Goal: Check status

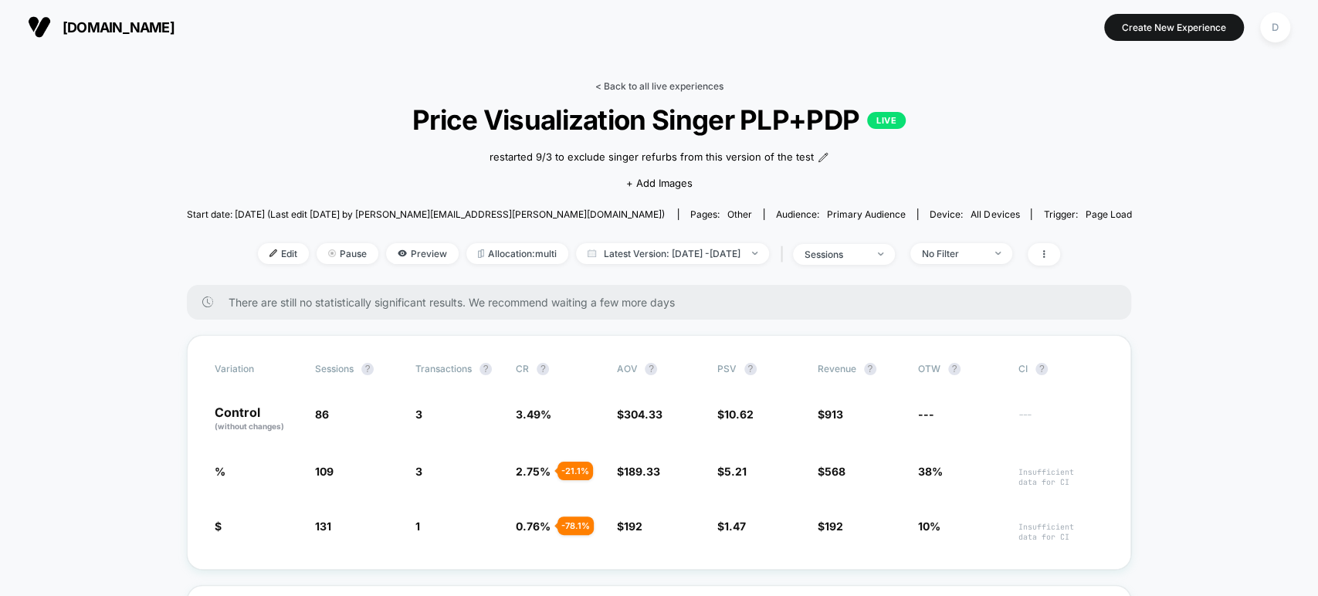
click at [663, 80] on link "< Back to all live experiences" at bounding box center [659, 86] width 128 height 12
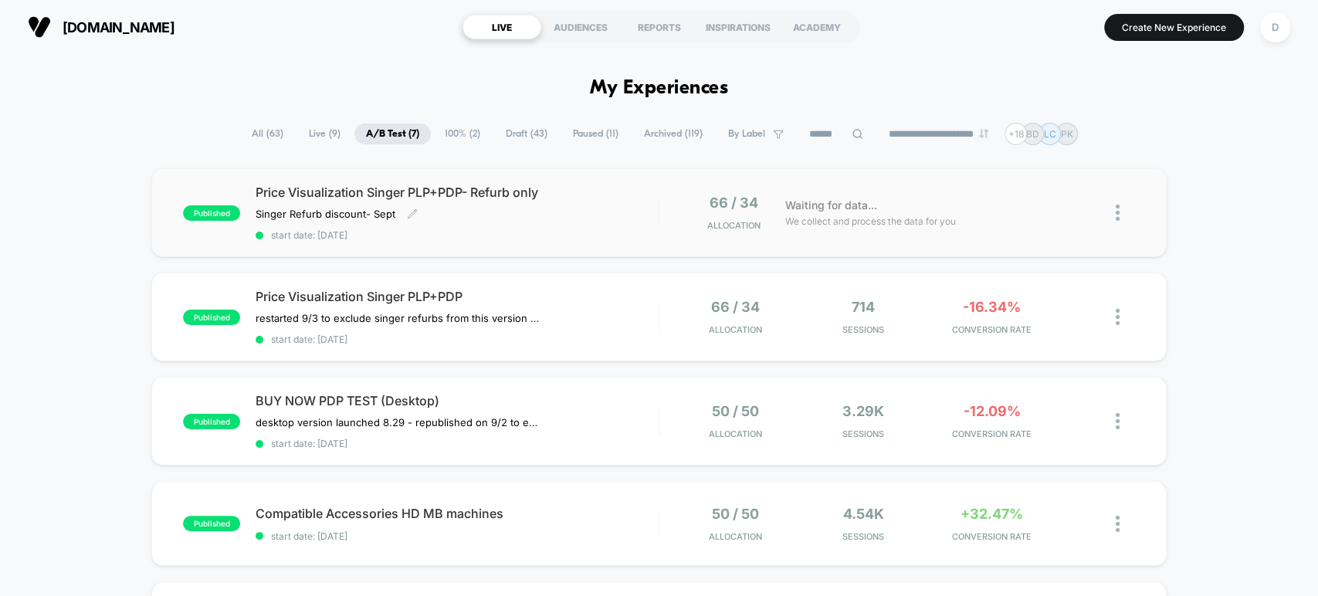
click at [541, 235] on span "start date: [DATE]" at bounding box center [457, 235] width 402 height 12
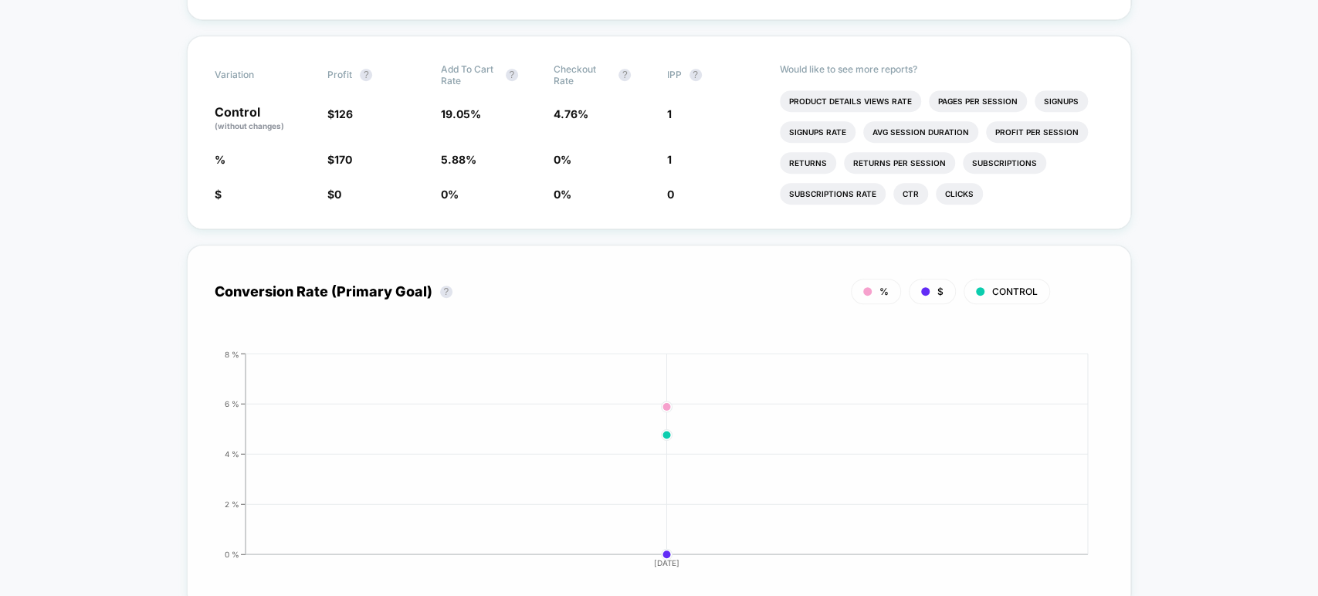
scroll to position [571, 0]
